Goal: Check status: Check status

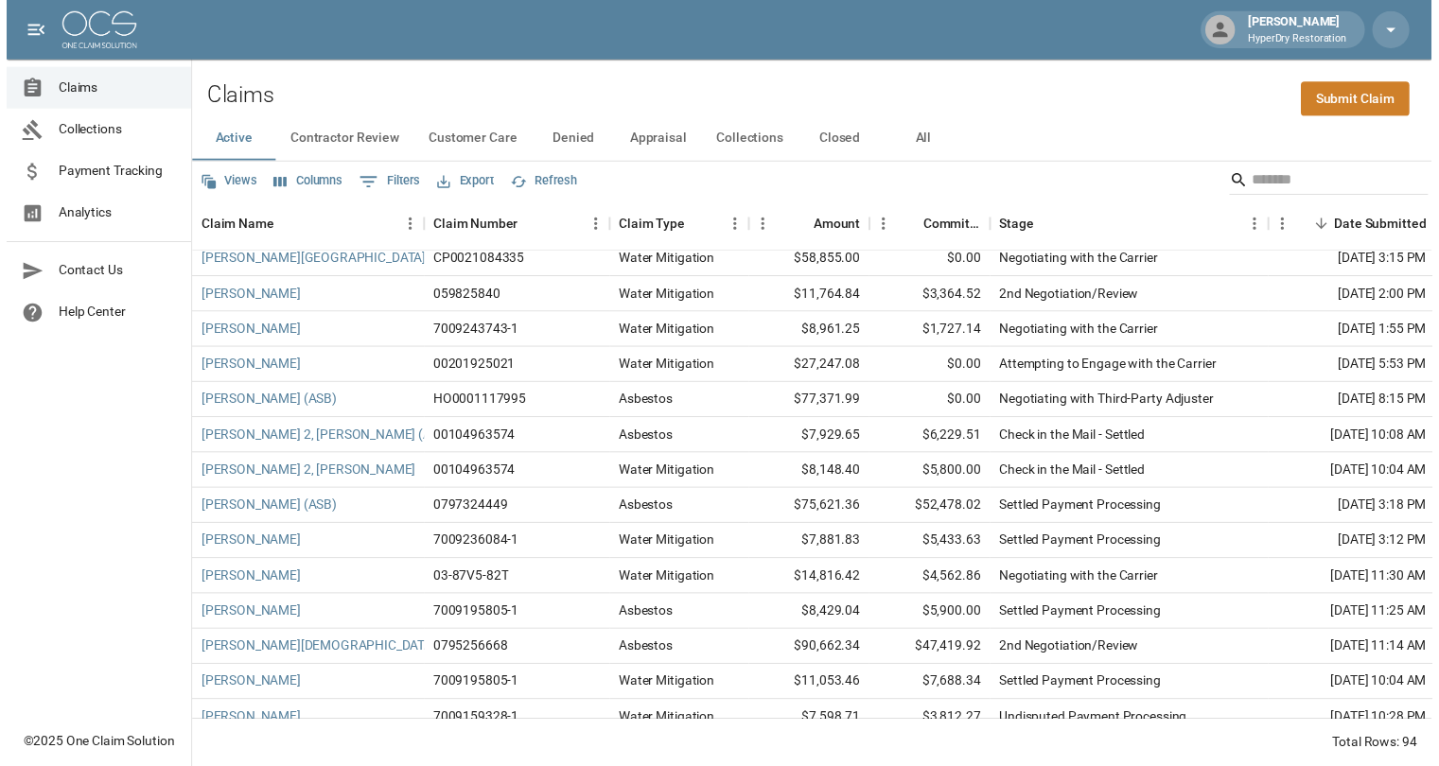
scroll to position [2562, 0]
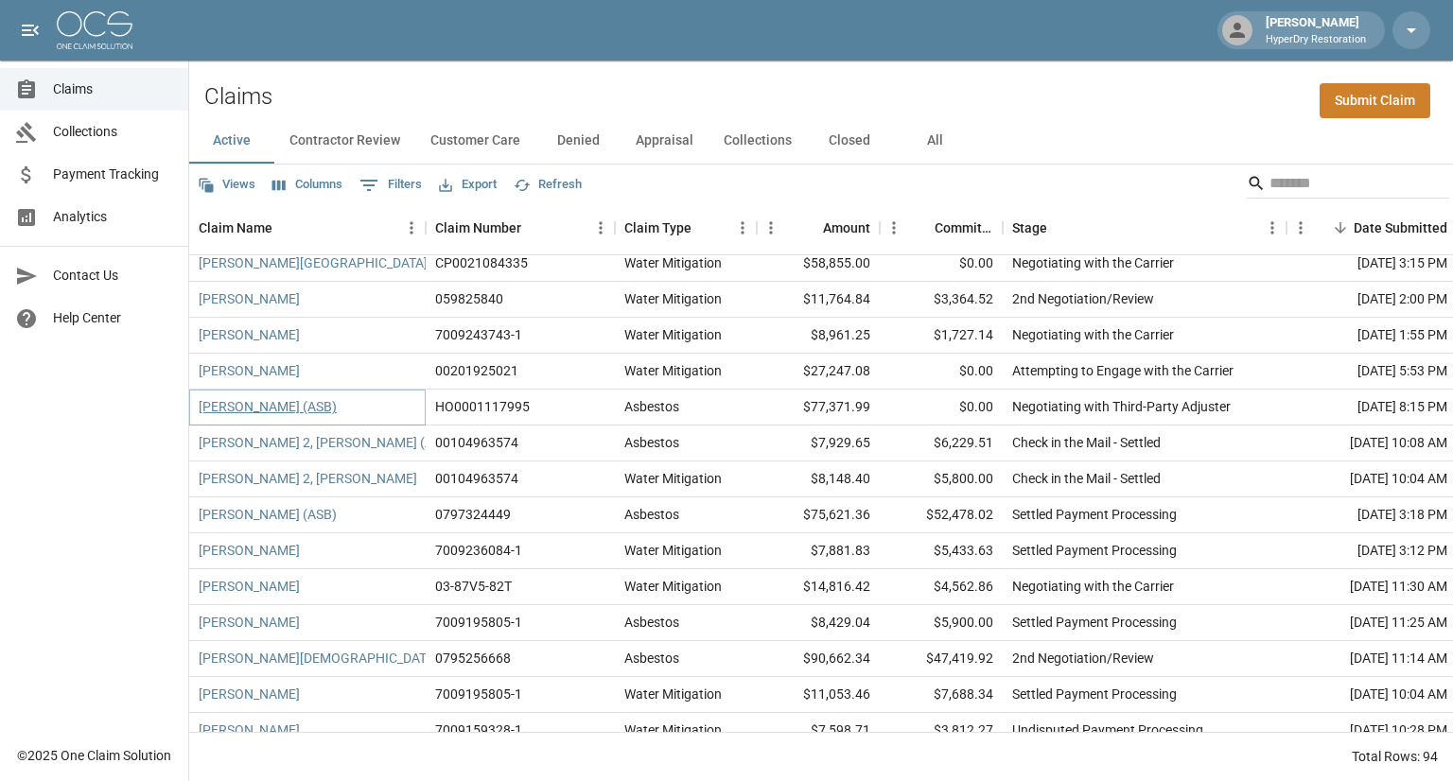
click at [289, 409] on link "[PERSON_NAME] (ASB)" at bounding box center [268, 406] width 138 height 19
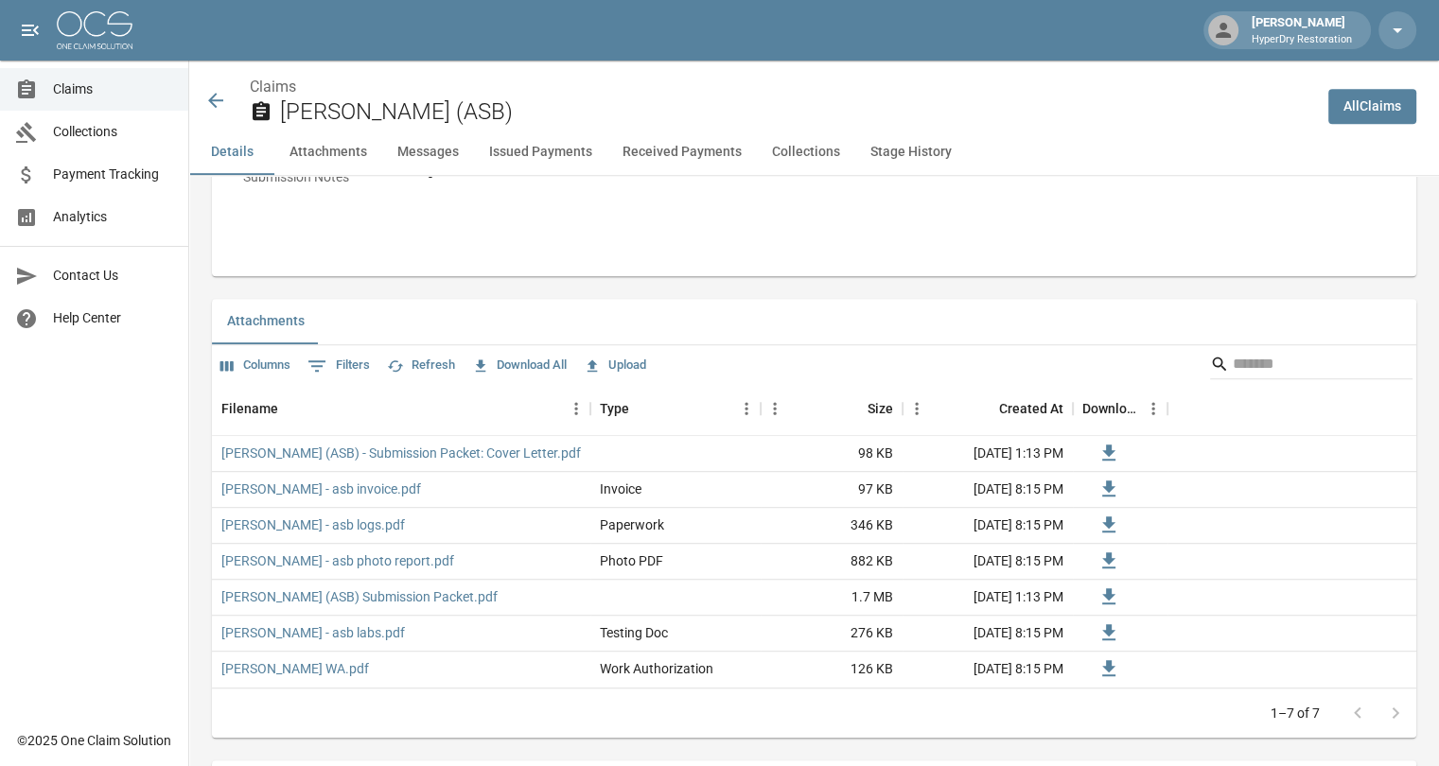
scroll to position [1037, 2]
click at [108, 175] on span "Payment Tracking" at bounding box center [113, 175] width 120 height 20
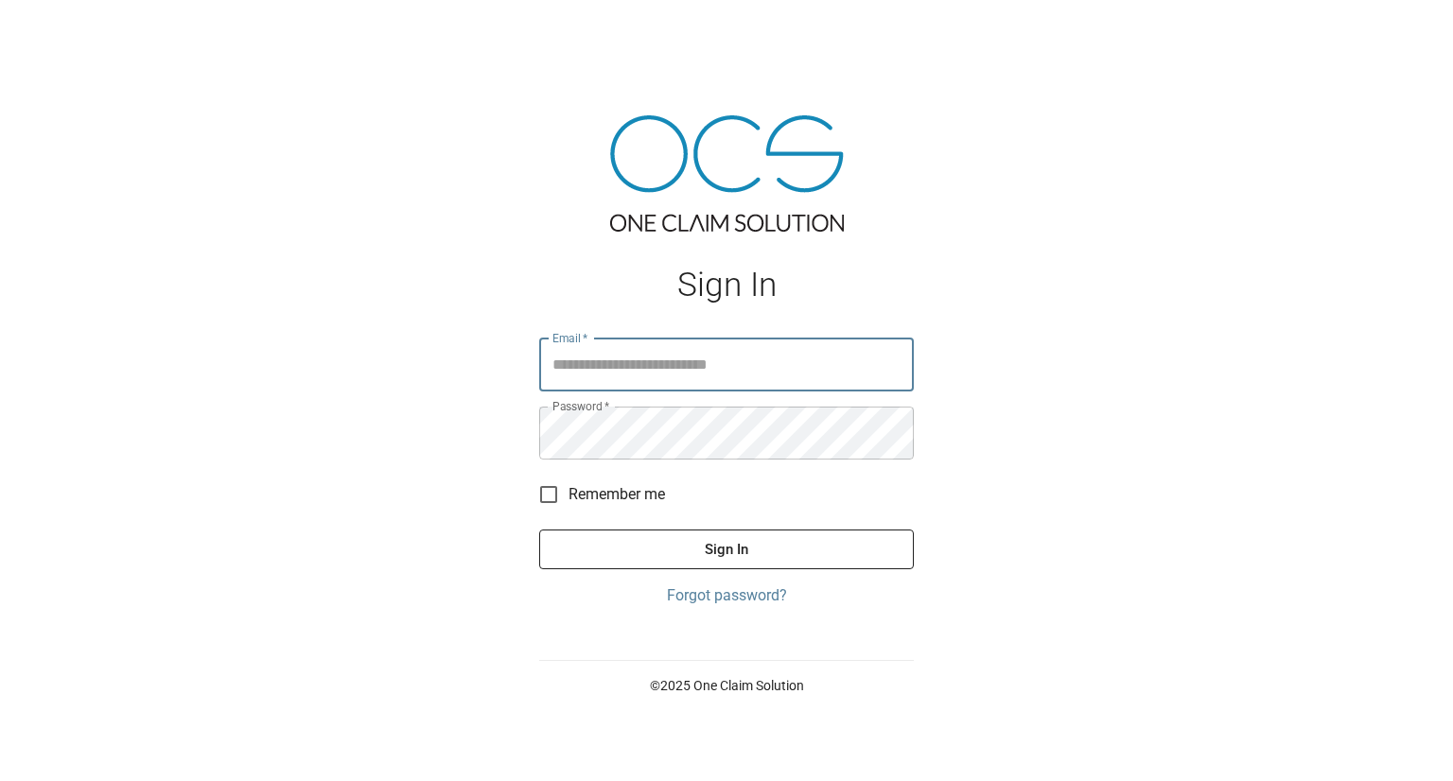
type input "**********"
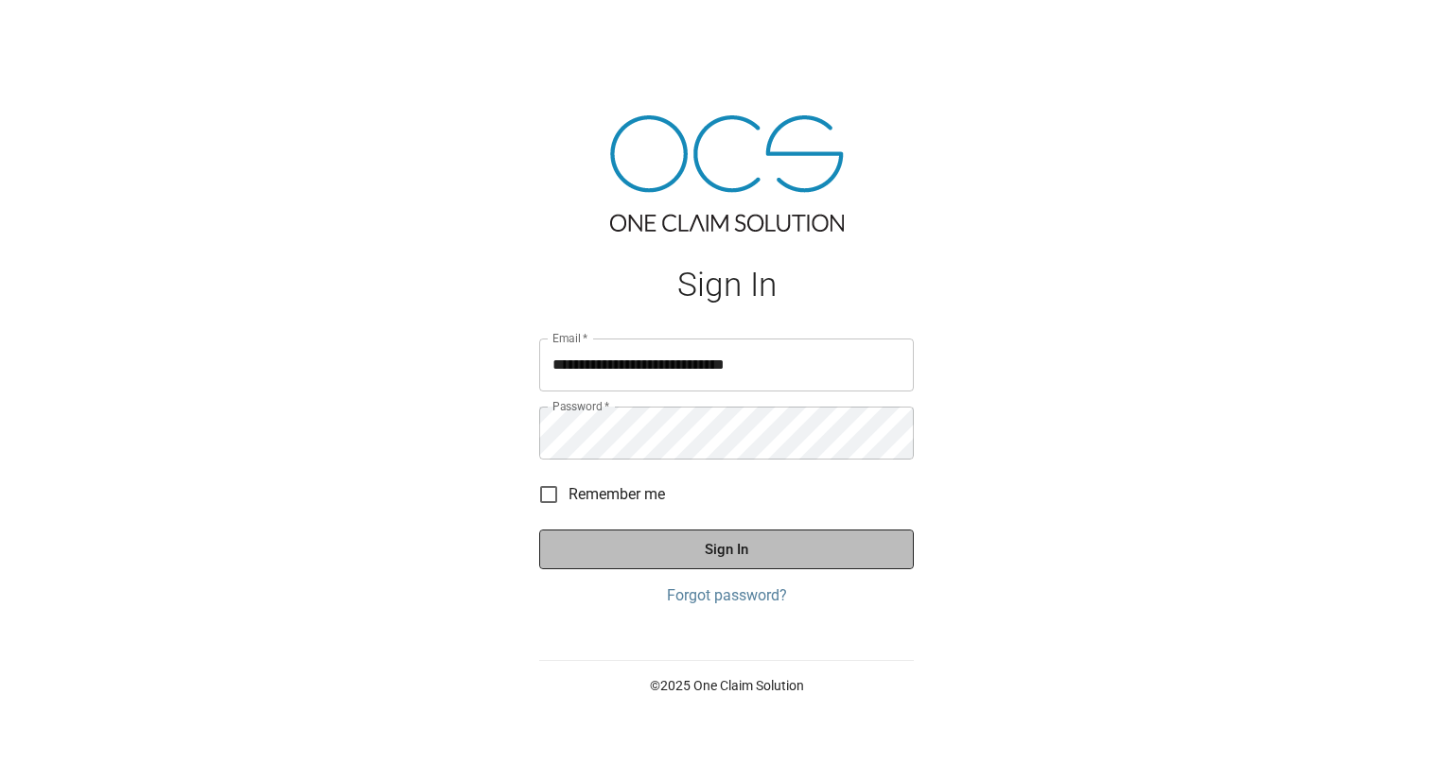
click at [727, 541] on button "Sign In" at bounding box center [726, 550] width 375 height 40
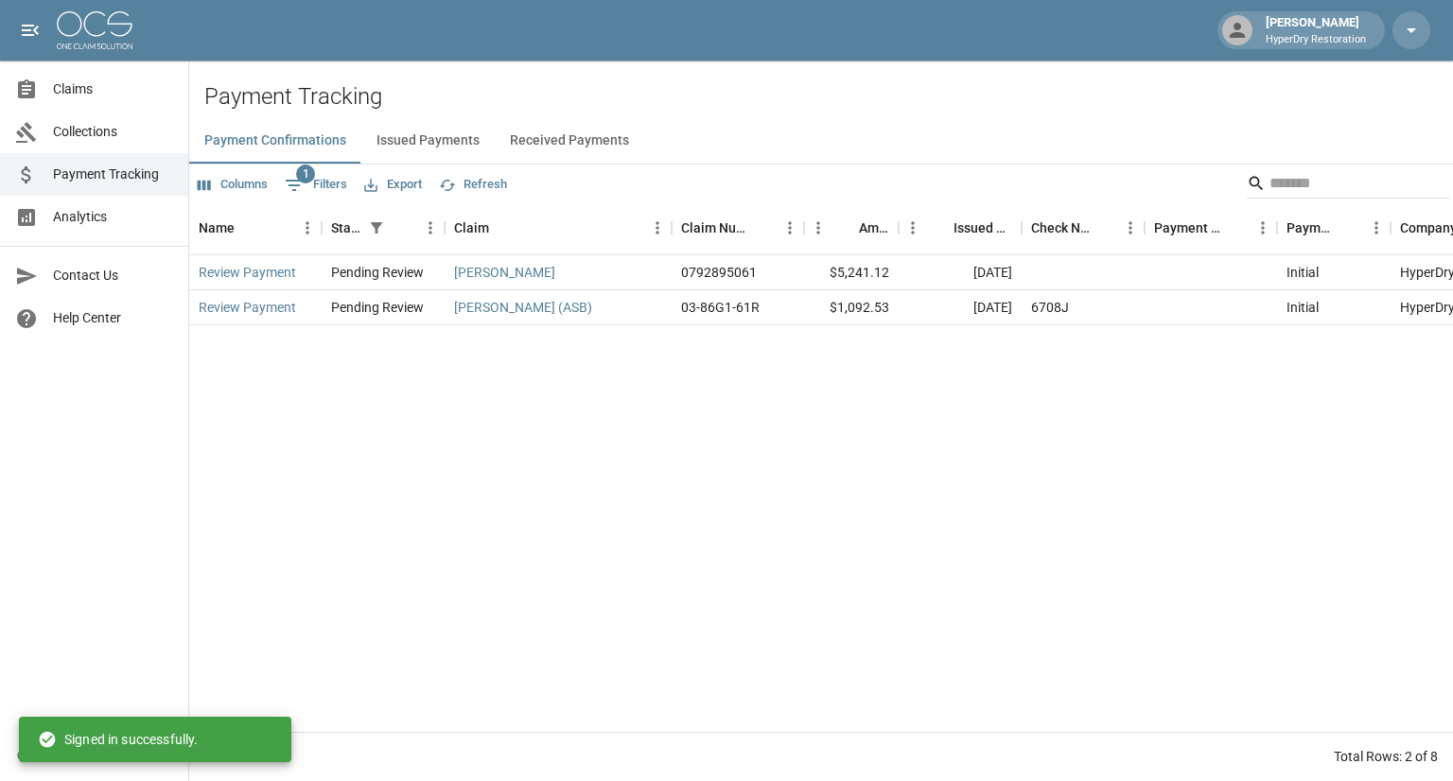
click at [539, 139] on button "Received Payments" at bounding box center [569, 140] width 149 height 45
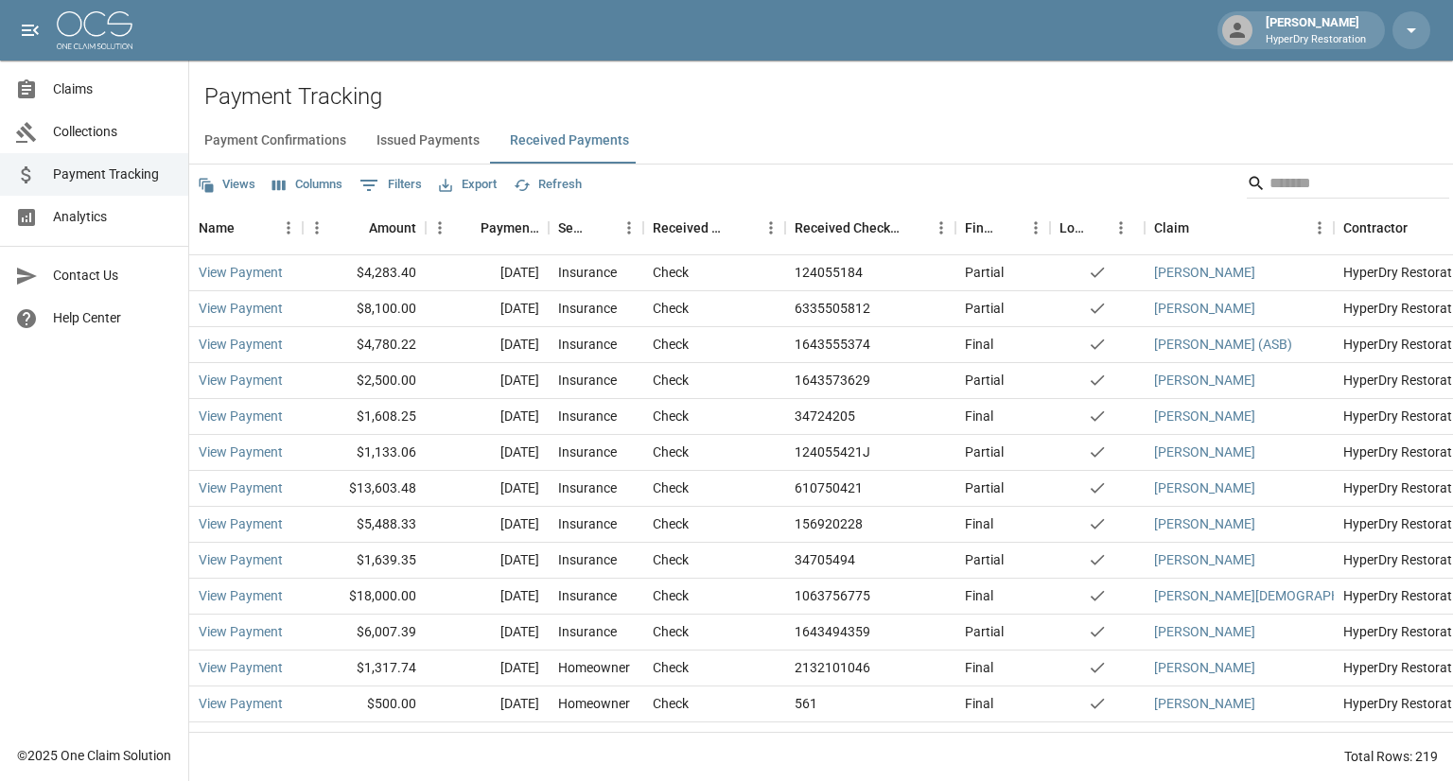
click at [92, 222] on span "Analytics" at bounding box center [113, 217] width 120 height 20
